Goal: Task Accomplishment & Management: Manage account settings

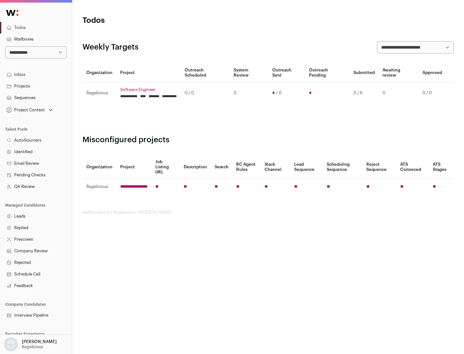
click at [36, 86] on link "Projects" at bounding box center [36, 87] width 72 height 12
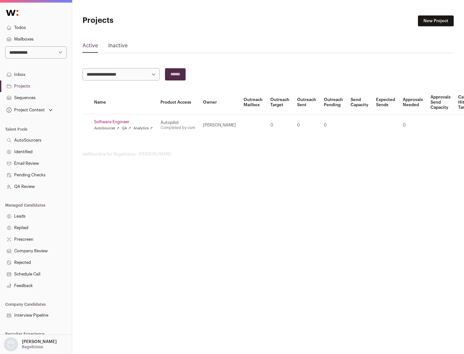
click at [125, 122] on link "Software Engineer" at bounding box center [123, 121] width 59 height 5
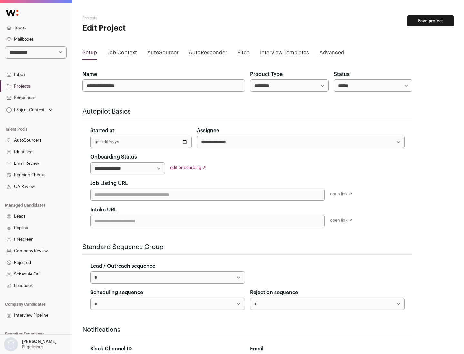
click at [430, 21] on button "Save project" at bounding box center [430, 20] width 46 height 11
